Goal: Find specific page/section: Find specific page/section

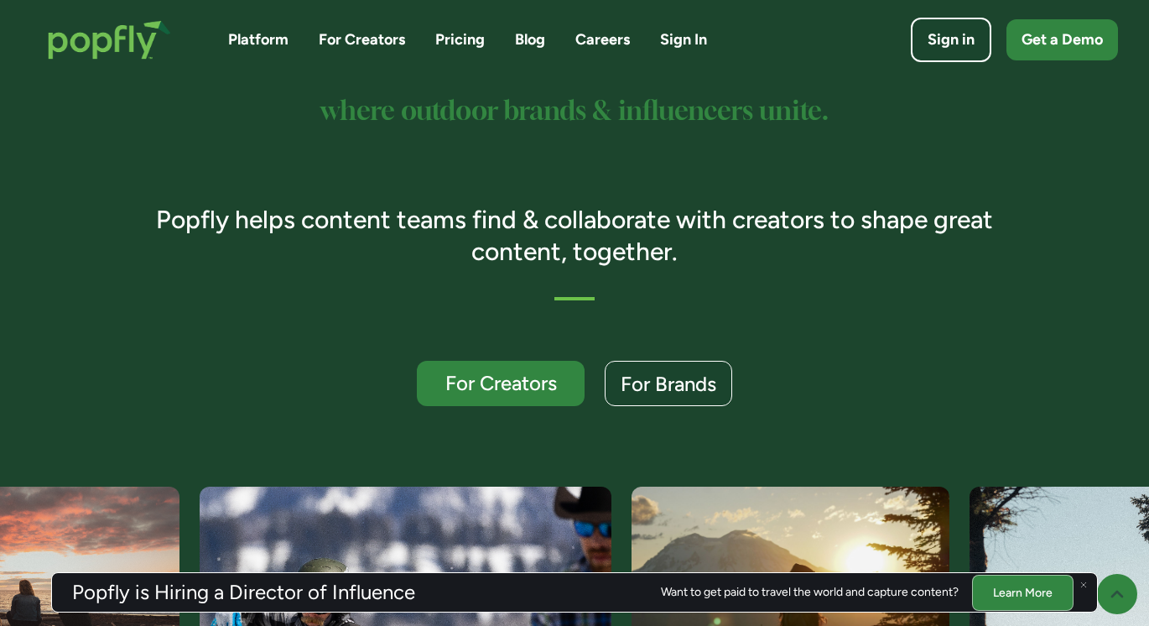
scroll to position [348, 0]
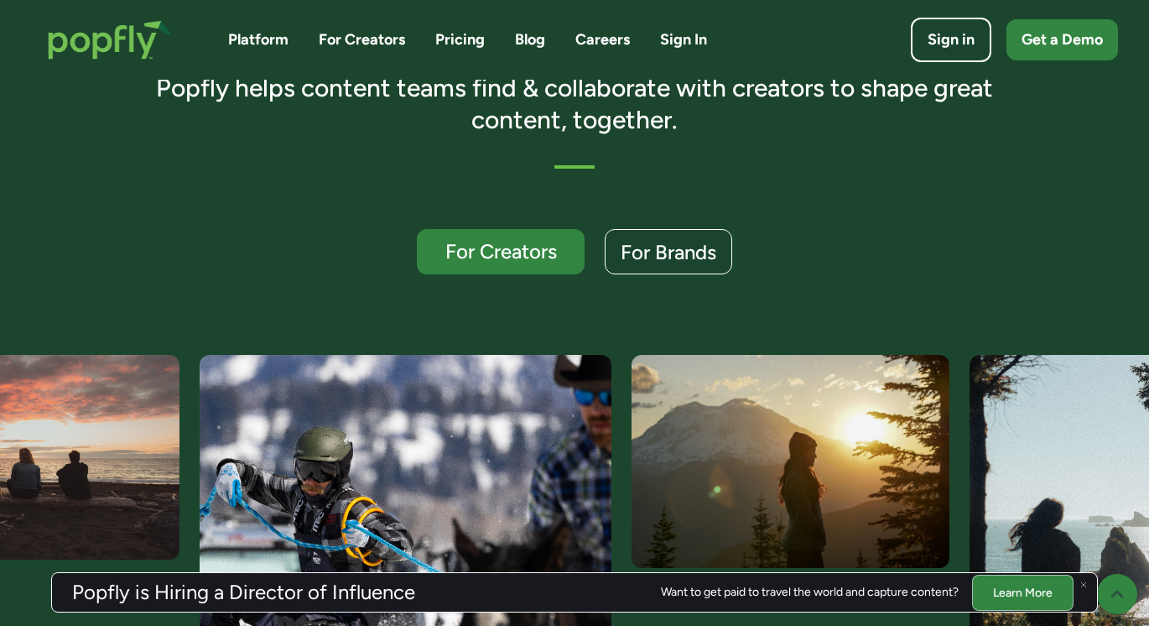
click at [612, 42] on link "Careers" at bounding box center [603, 39] width 55 height 21
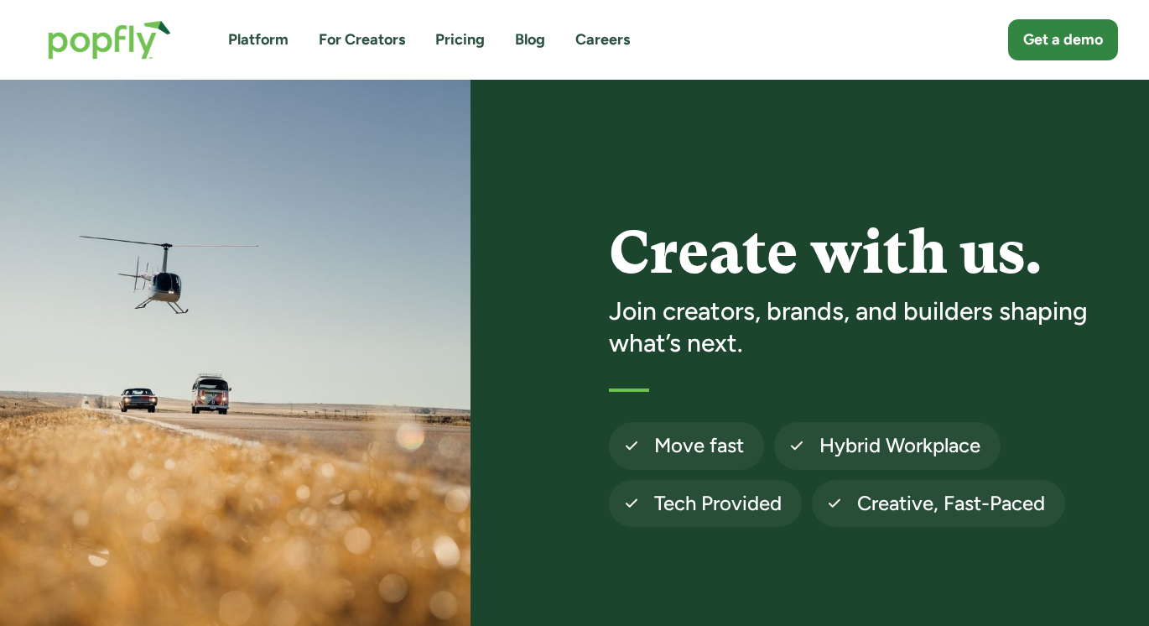
click at [612, 36] on link "Careers" at bounding box center [603, 39] width 55 height 21
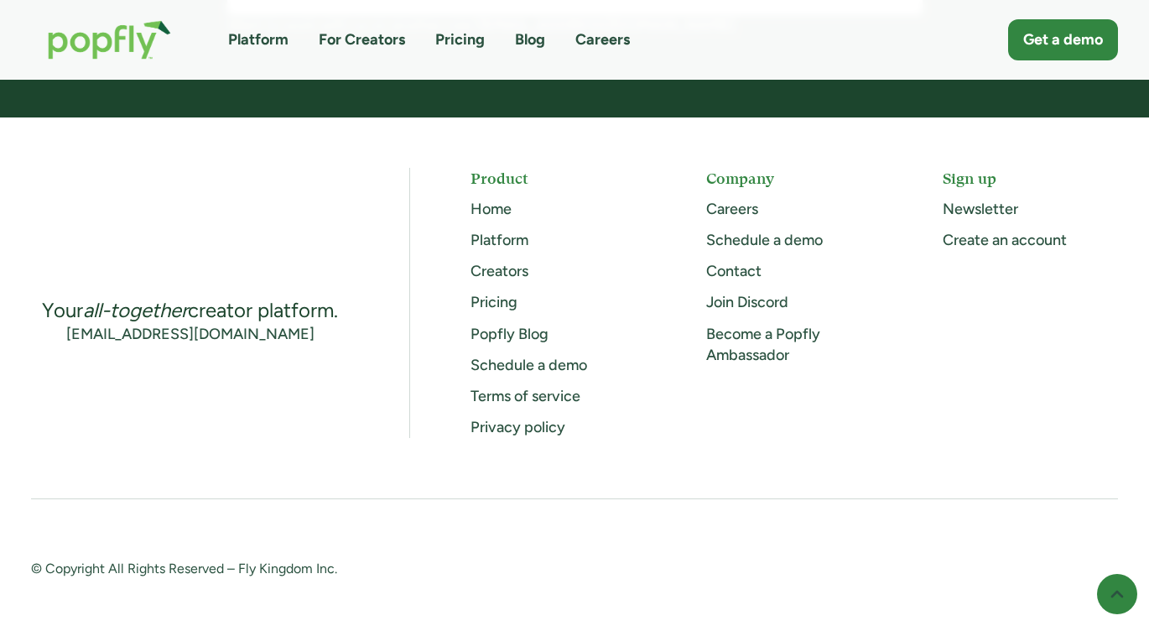
scroll to position [1706, 0]
